Goal: Transaction & Acquisition: Purchase product/service

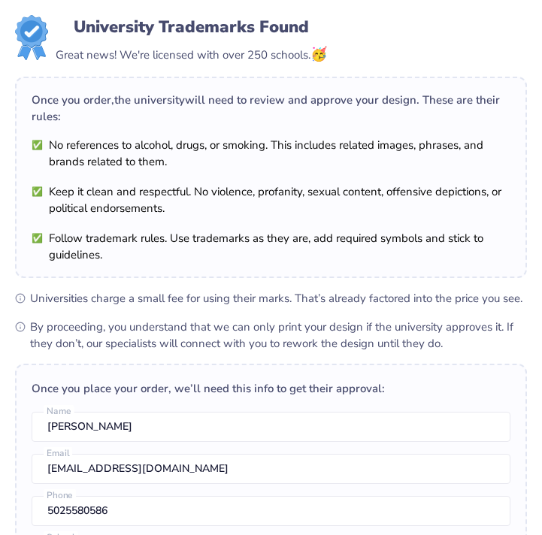
scroll to position [425, 0]
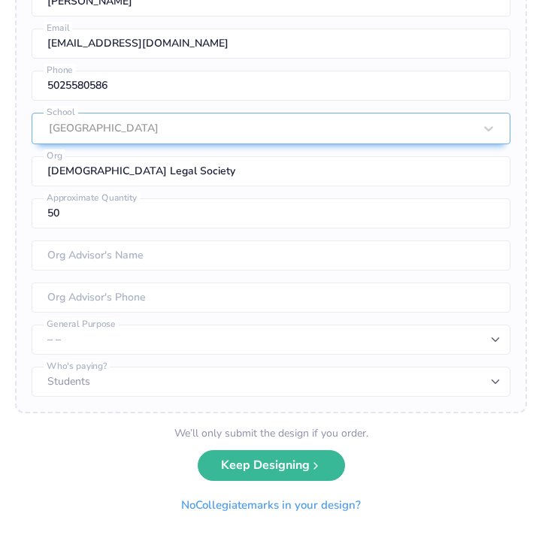
click at [242, 481] on div "We’ll only submit the design if you order. Keep Designing No Collegiate marks i…" at bounding box center [270, 472] width 205 height 95
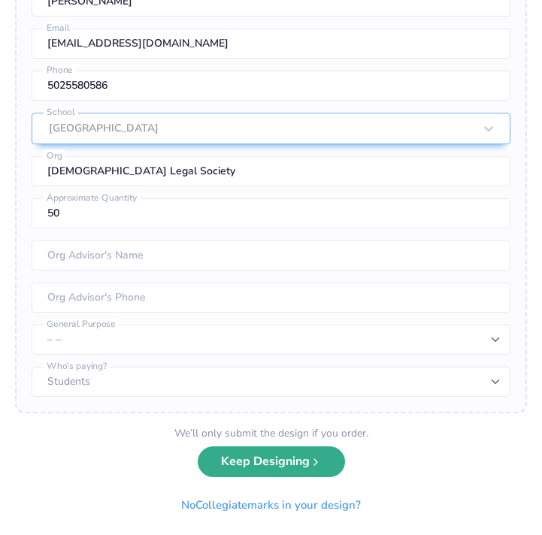
click at [245, 464] on button "Keep Designing" at bounding box center [271, 461] width 147 height 31
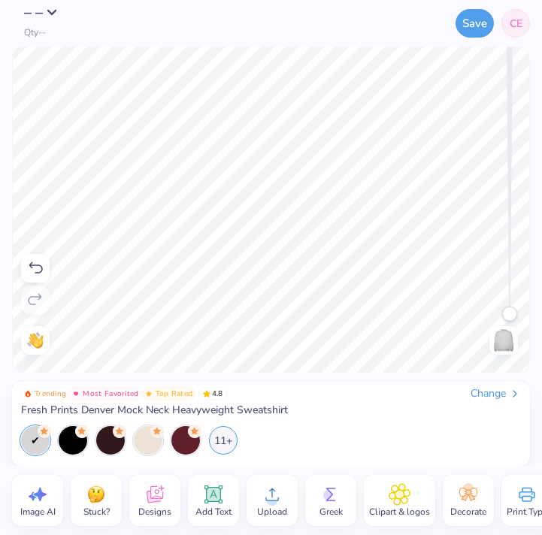
click at [39, 10] on span "– –" at bounding box center [34, 12] width 20 height 20
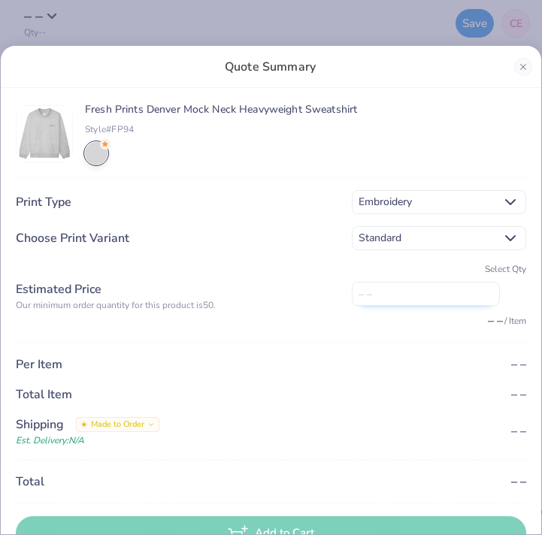
click at [443, 290] on input "number" at bounding box center [426, 294] width 148 height 24
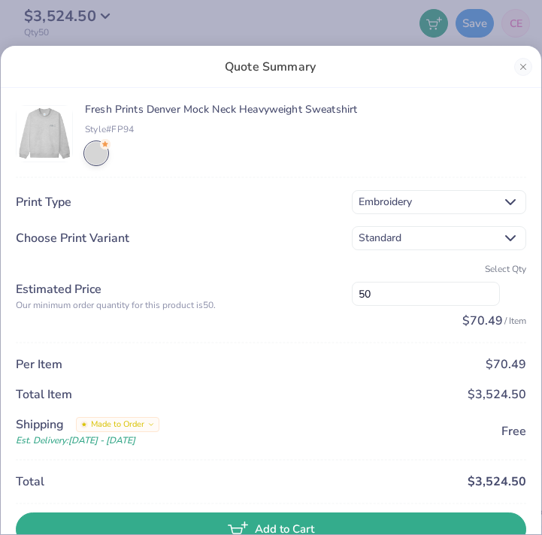
type input "50"
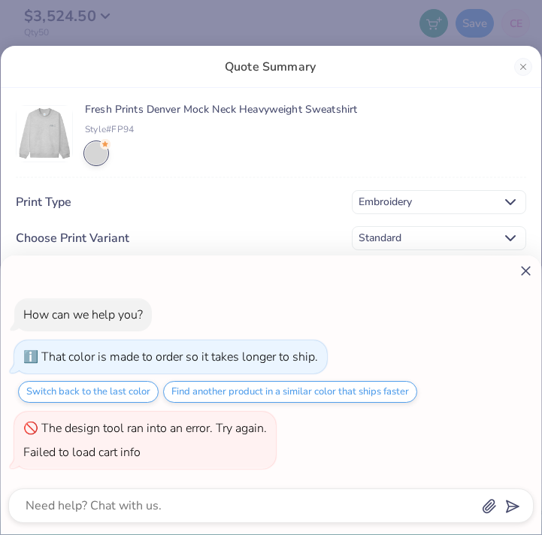
click at [213, 119] on div "How can we help you? That color is made to order so it takes longer to ship. Sw…" at bounding box center [271, 267] width 542 height 535
type textarea "x"
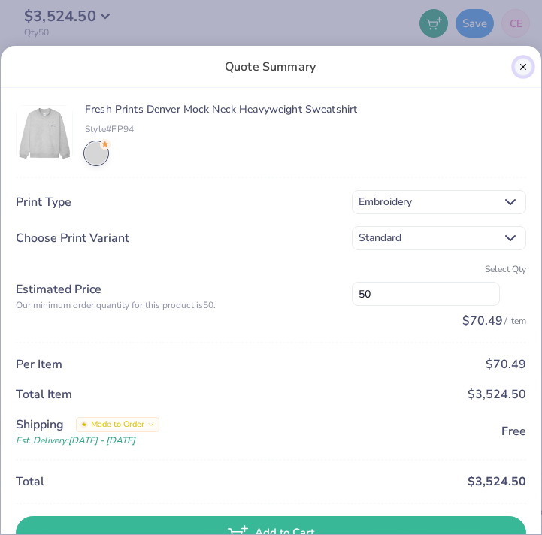
click at [525, 73] on button "Close" at bounding box center [523, 67] width 18 height 18
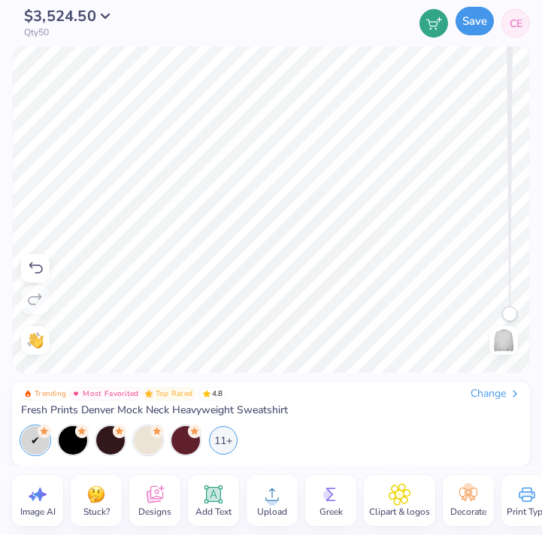
click at [473, 20] on button "Save" at bounding box center [474, 21] width 38 height 29
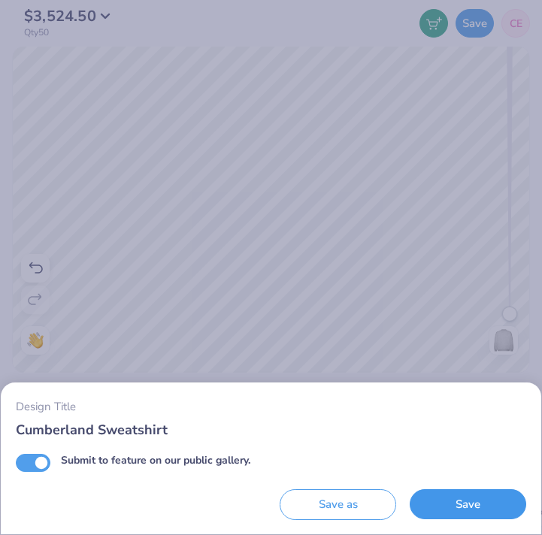
click at [464, 518] on button "Save" at bounding box center [467, 504] width 116 height 31
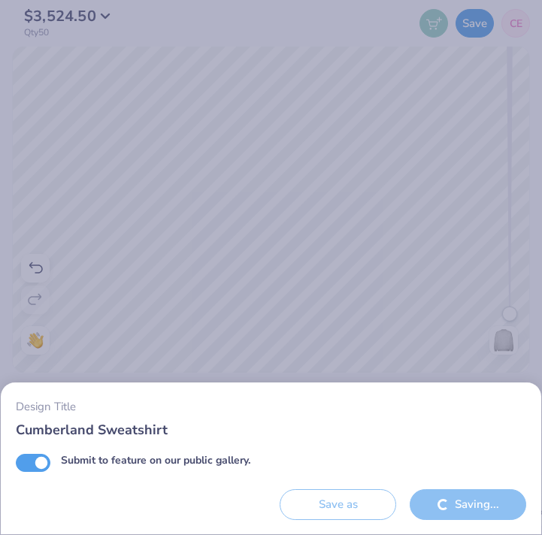
click at [517, 22] on div "Design Title Cumberland Sweatshirt Submit to feature on our public gallery. Sav…" at bounding box center [271, 267] width 542 height 535
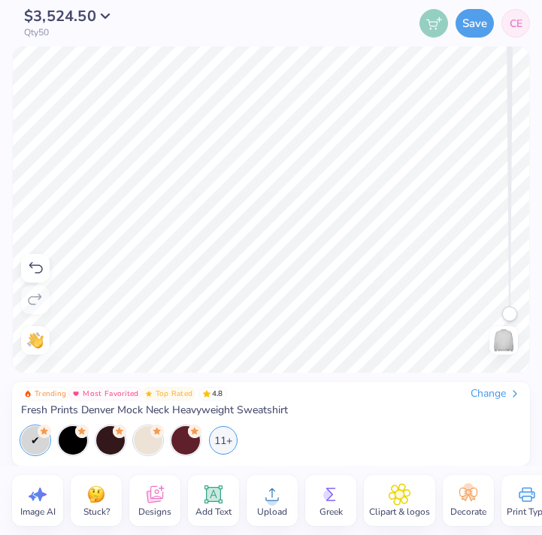
click at [511, 27] on span "CE" at bounding box center [515, 24] width 13 height 16
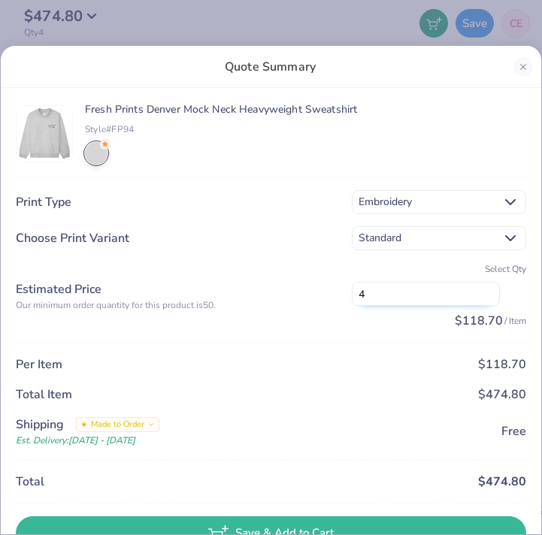
click at [398, 288] on input "4" at bounding box center [426, 294] width 148 height 24
type input "5"
type input "50"
click at [521, 63] on button "Close" at bounding box center [523, 67] width 18 height 18
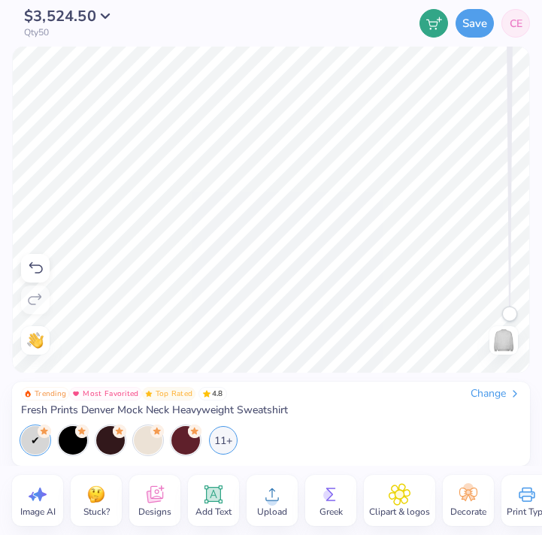
click at [484, 395] on div "Change" at bounding box center [495, 394] width 50 height 14
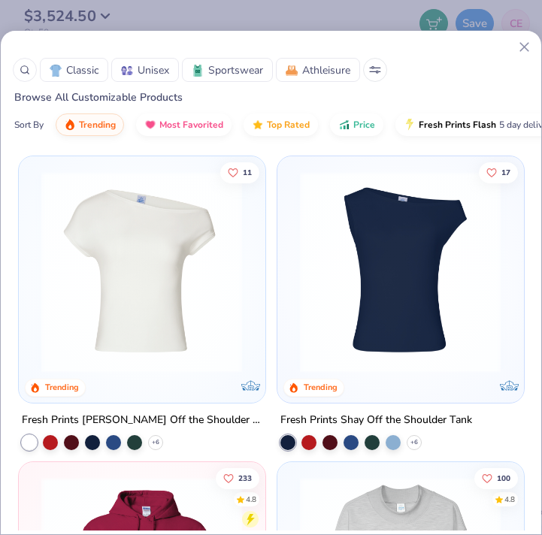
click at [521, 42] on icon at bounding box center [524, 47] width 16 height 16
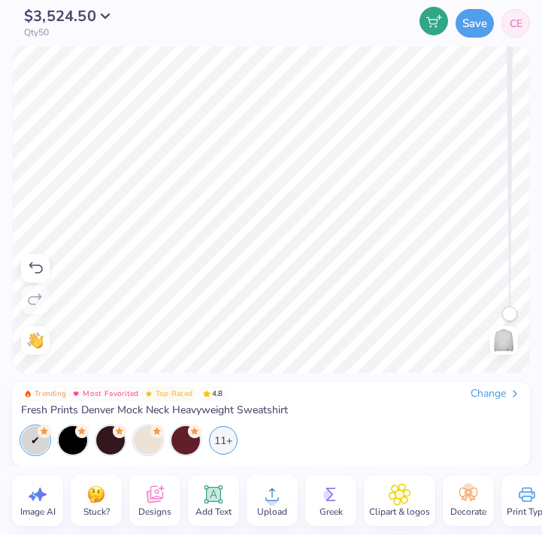
click at [433, 17] on icon at bounding box center [434, 21] width 16 height 14
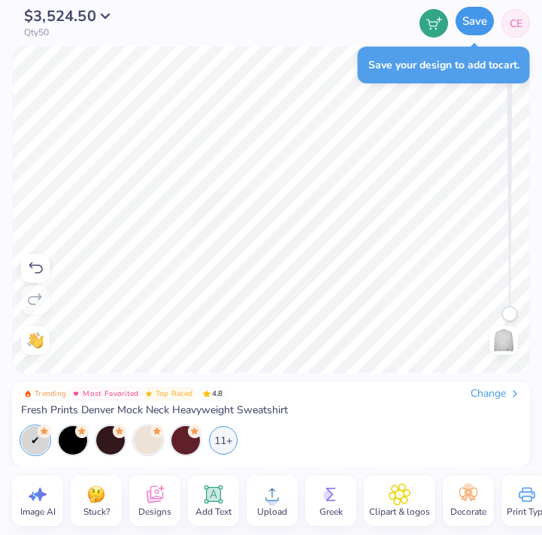
click at [477, 20] on button "Save" at bounding box center [474, 21] width 38 height 29
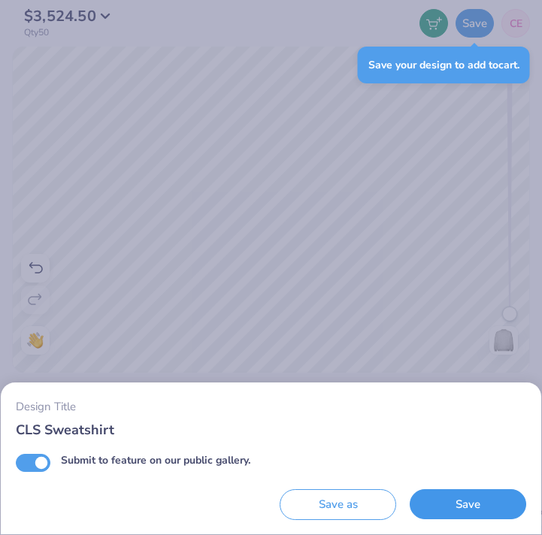
click at [481, 508] on button "Save" at bounding box center [467, 504] width 116 height 31
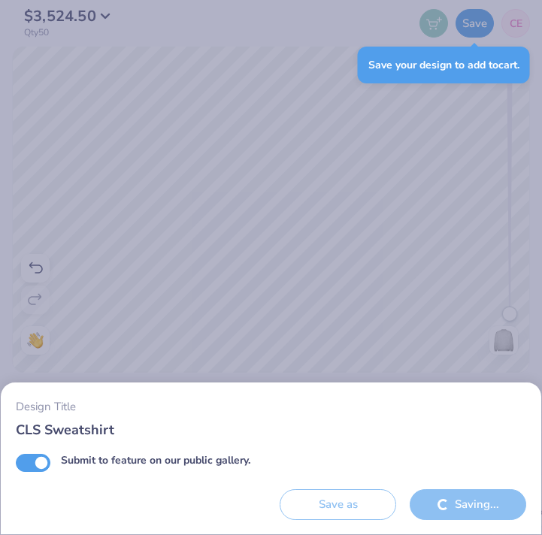
click at [413, 307] on div "Design Title CLS Sweatshirt Submit to feature on our public gallery. Save as Sa…" at bounding box center [271, 267] width 542 height 535
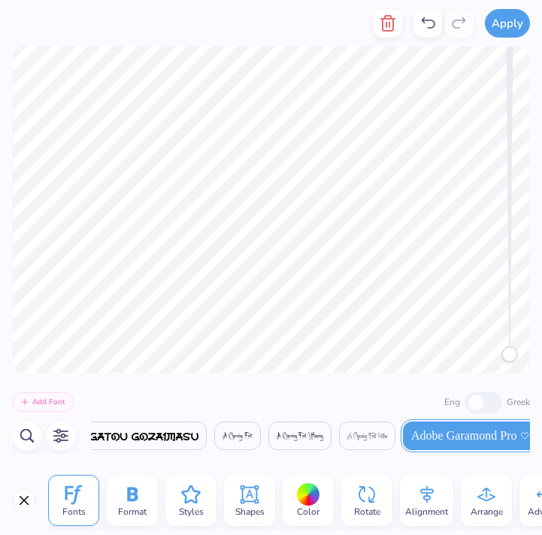
scroll to position [0, 291]
click at [496, 15] on button "Apply" at bounding box center [506, 21] width 45 height 29
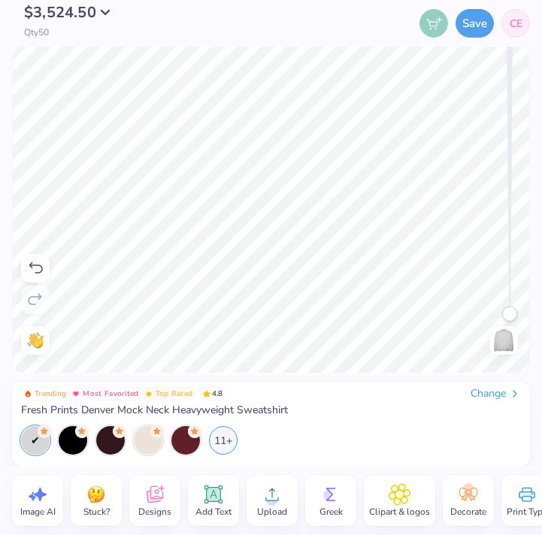
click at [96, 14] on button "$3,524.50" at bounding box center [71, 12] width 95 height 15
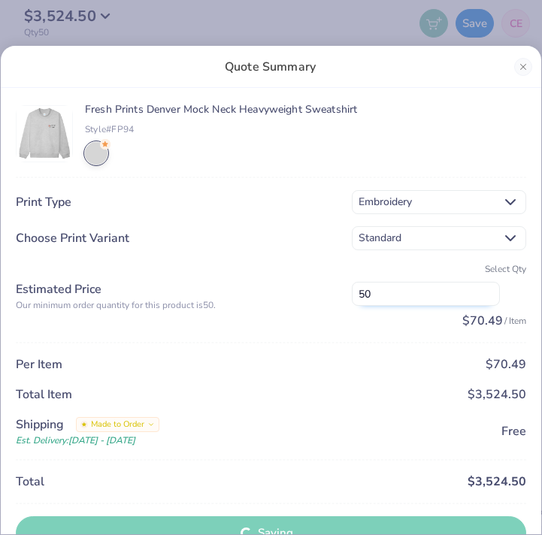
click at [416, 295] on input "50" at bounding box center [426, 294] width 148 height 24
type input "5"
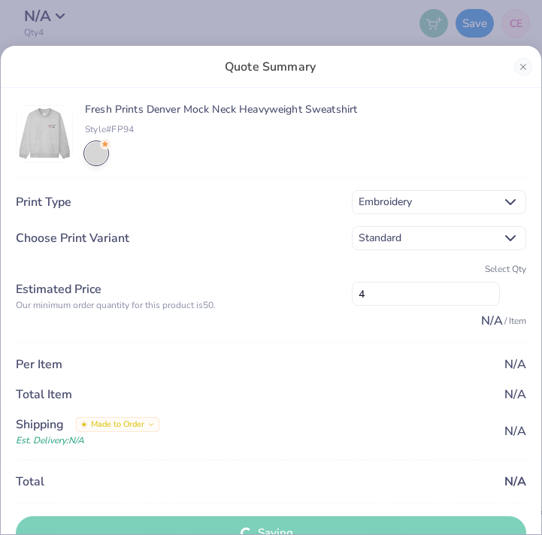
scroll to position [31, 0]
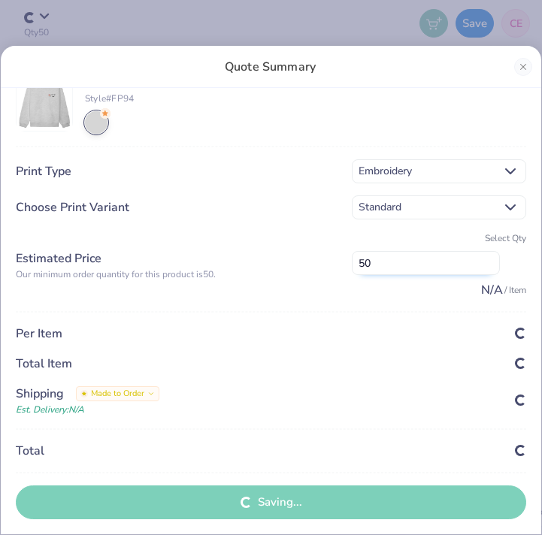
click at [429, 262] on input "50" at bounding box center [426, 263] width 148 height 24
type input "5"
click at [343, 362] on div "Total Item" at bounding box center [271, 364] width 510 height 18
click at [410, 267] on input "50" at bounding box center [426, 263] width 148 height 24
type input "5"
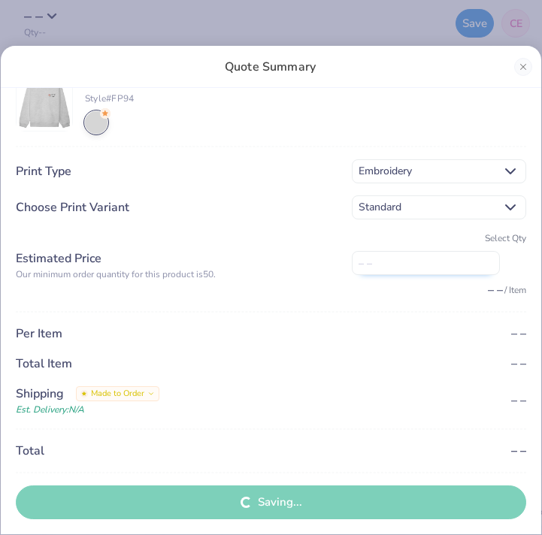
type input "4"
type input "50"
click at [349, 359] on div "Total Item" at bounding box center [271, 364] width 510 height 18
click at [519, 60] on button "Close" at bounding box center [523, 67] width 18 height 18
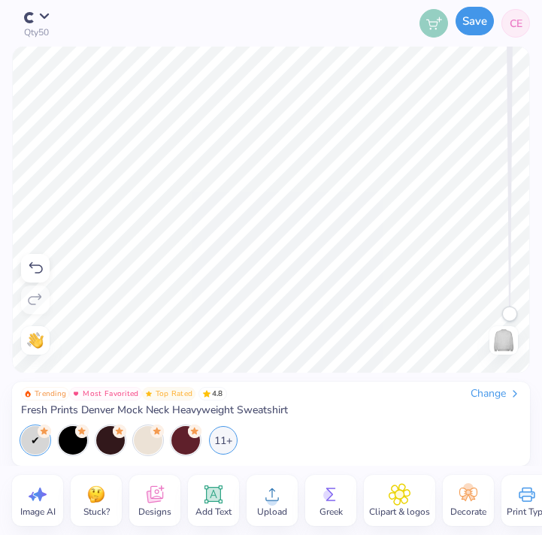
click at [466, 14] on button "Save" at bounding box center [474, 21] width 38 height 29
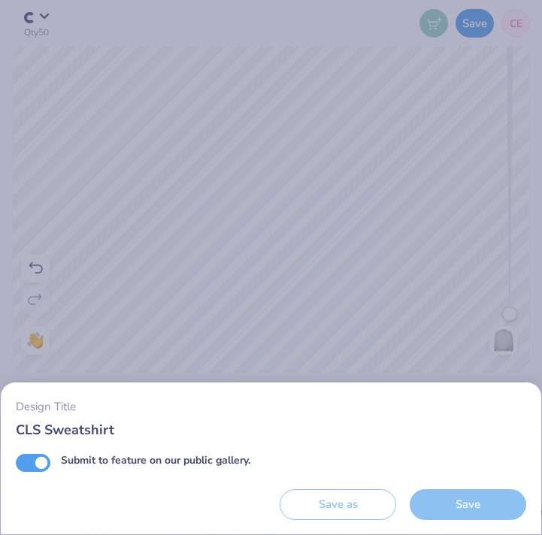
click at [251, 252] on div "Design Title CLS Sweatshirt Submit to feature on our public gallery. Save as Sa…" at bounding box center [271, 267] width 542 height 535
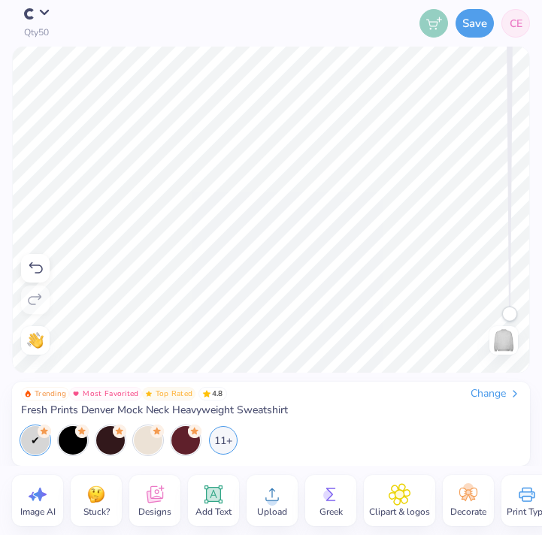
click at [44, 13] on button "button" at bounding box center [41, 12] width 34 height 15
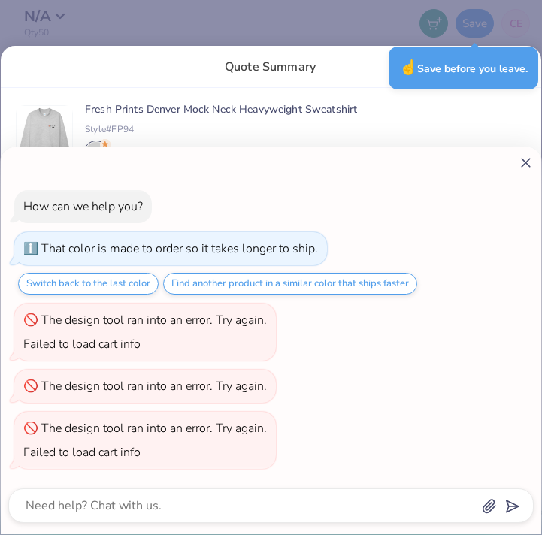
type textarea "x"
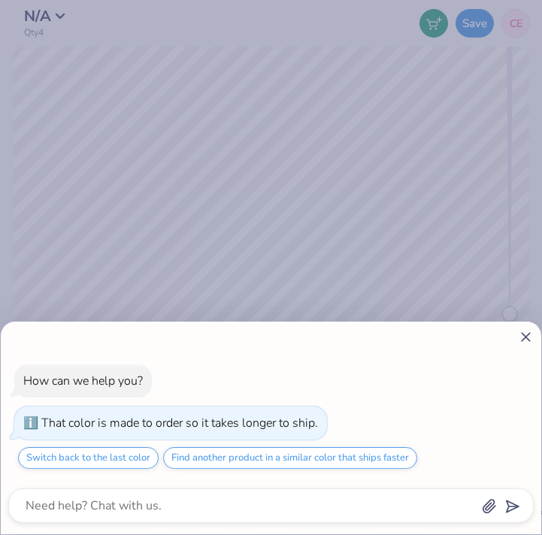
click at [529, 341] on line at bounding box center [525, 337] width 8 height 8
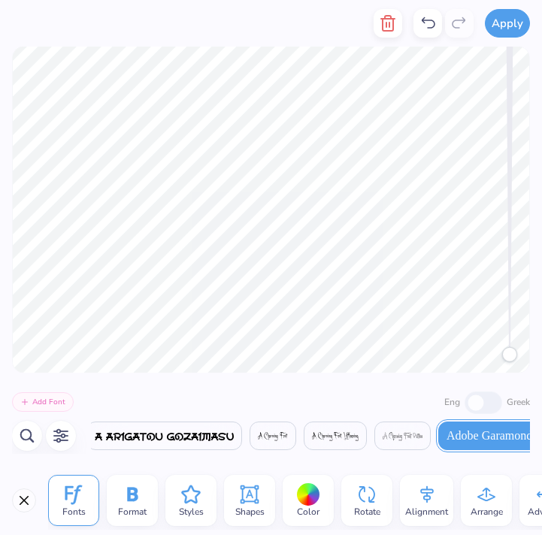
scroll to position [0, 291]
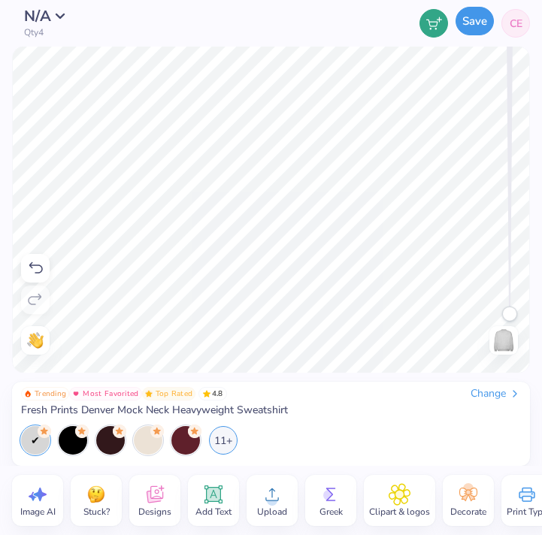
click at [478, 20] on button "Save" at bounding box center [474, 21] width 38 height 29
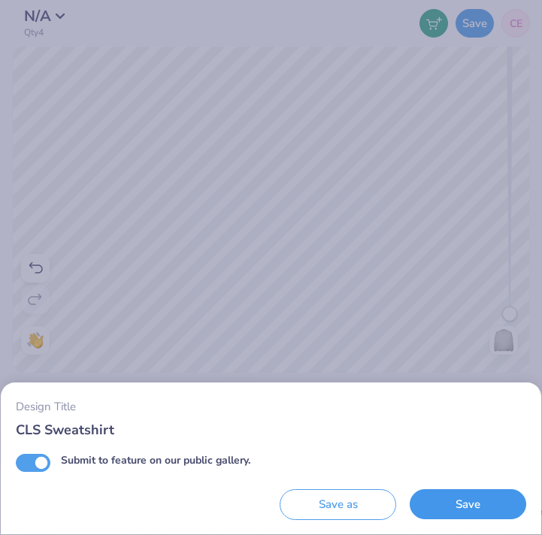
click at [480, 503] on button "Save" at bounding box center [467, 504] width 116 height 31
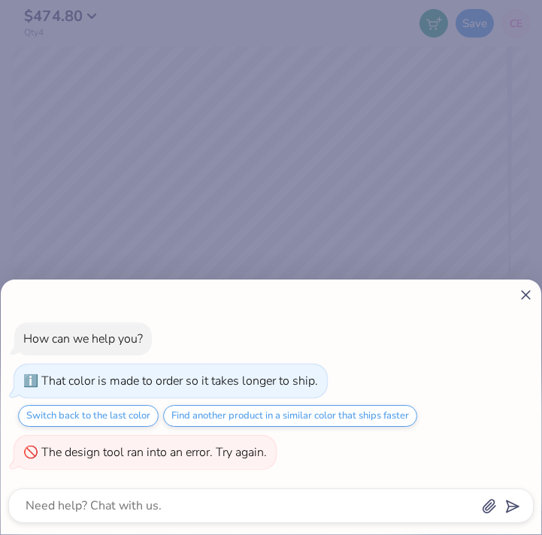
click at [528, 297] on icon at bounding box center [526, 295] width 16 height 16
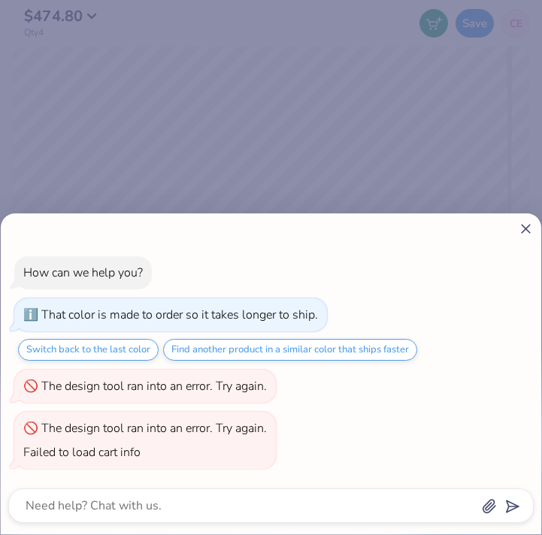
type textarea "x"
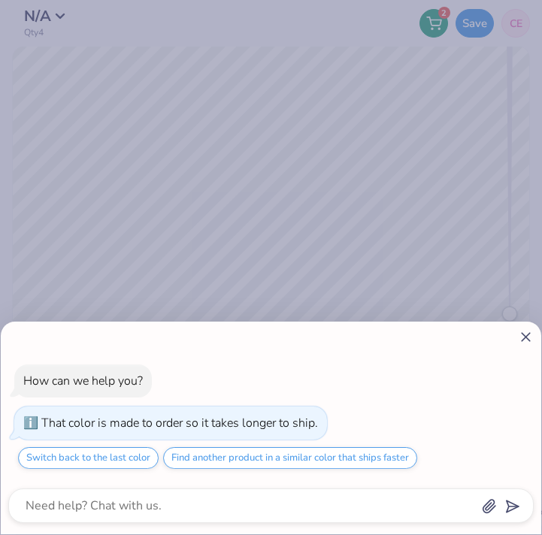
type textarea "x"
